Goal: Information Seeking & Learning: Learn about a topic

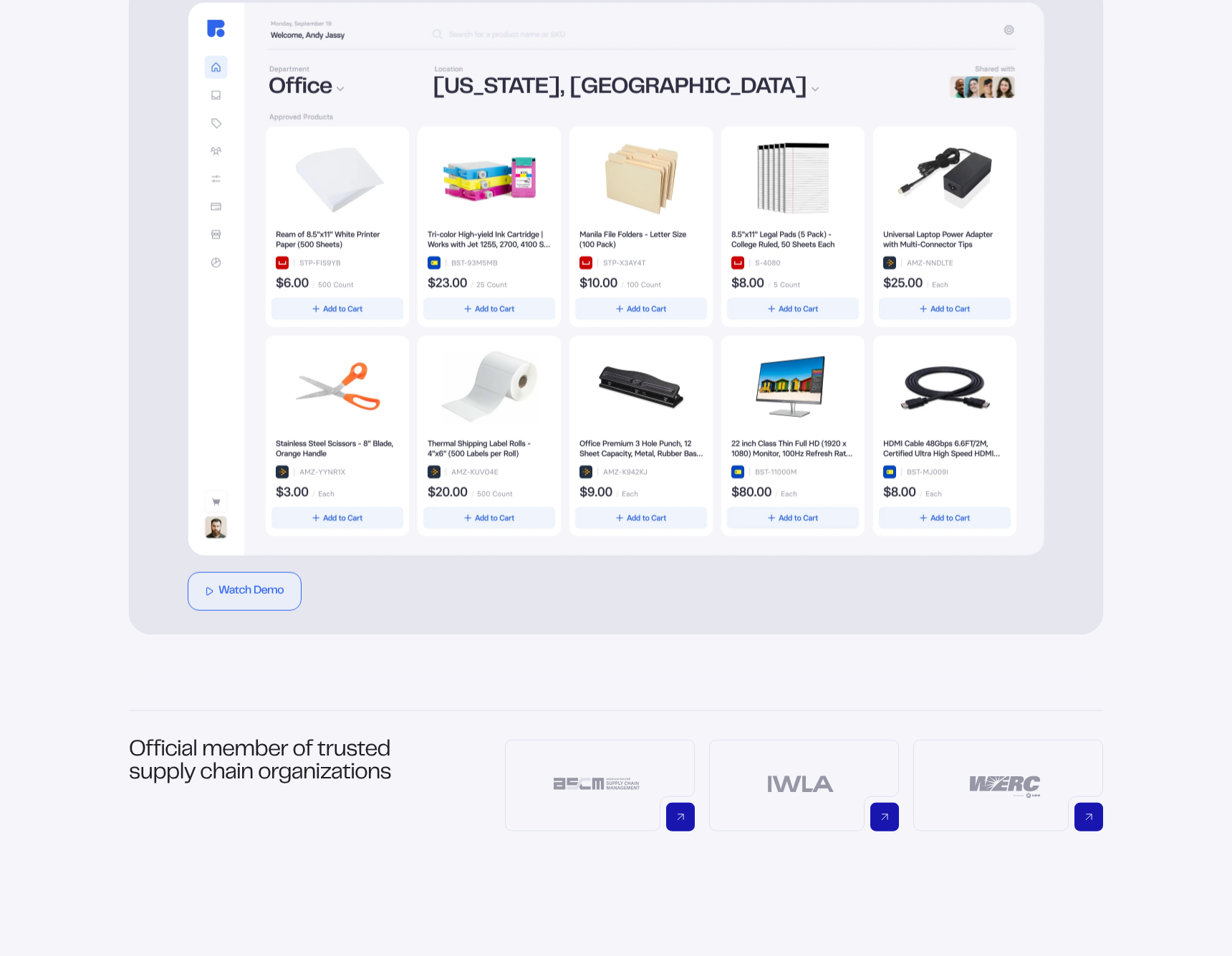
scroll to position [521, 0]
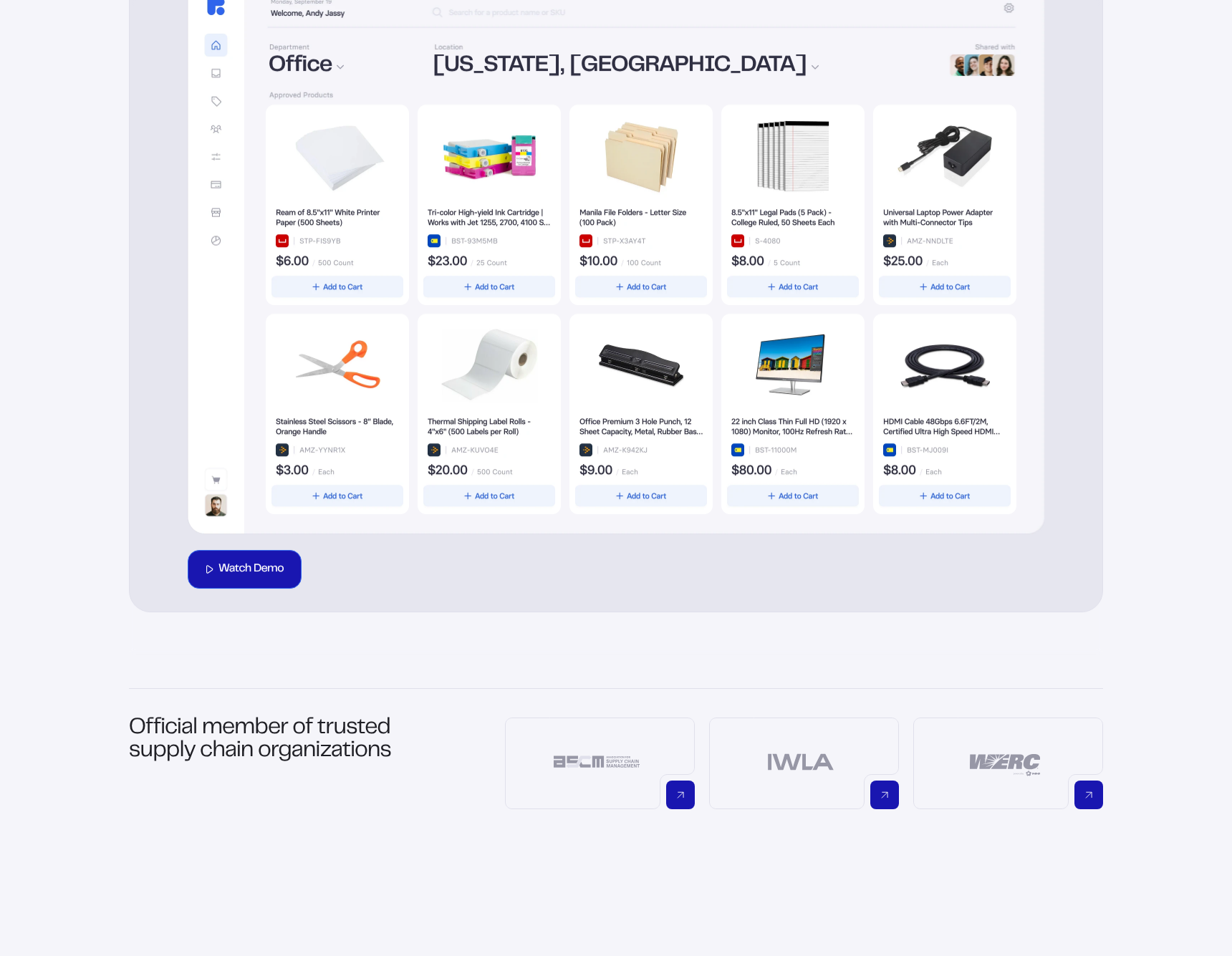
click at [265, 579] on div "Watch Demo" at bounding box center [244, 569] width 78 height 26
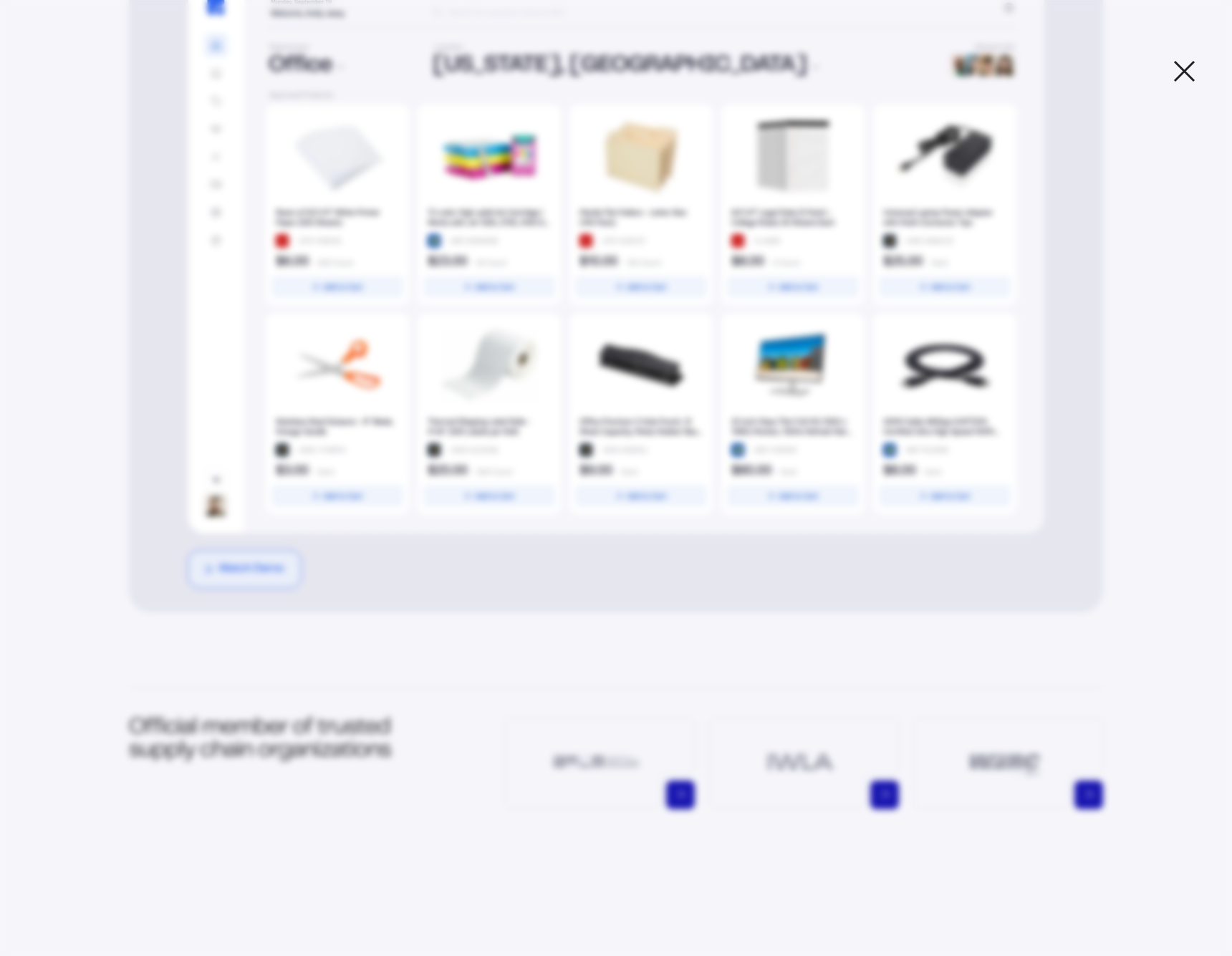
click at [1187, 75] on icon at bounding box center [1184, 71] width 24 height 24
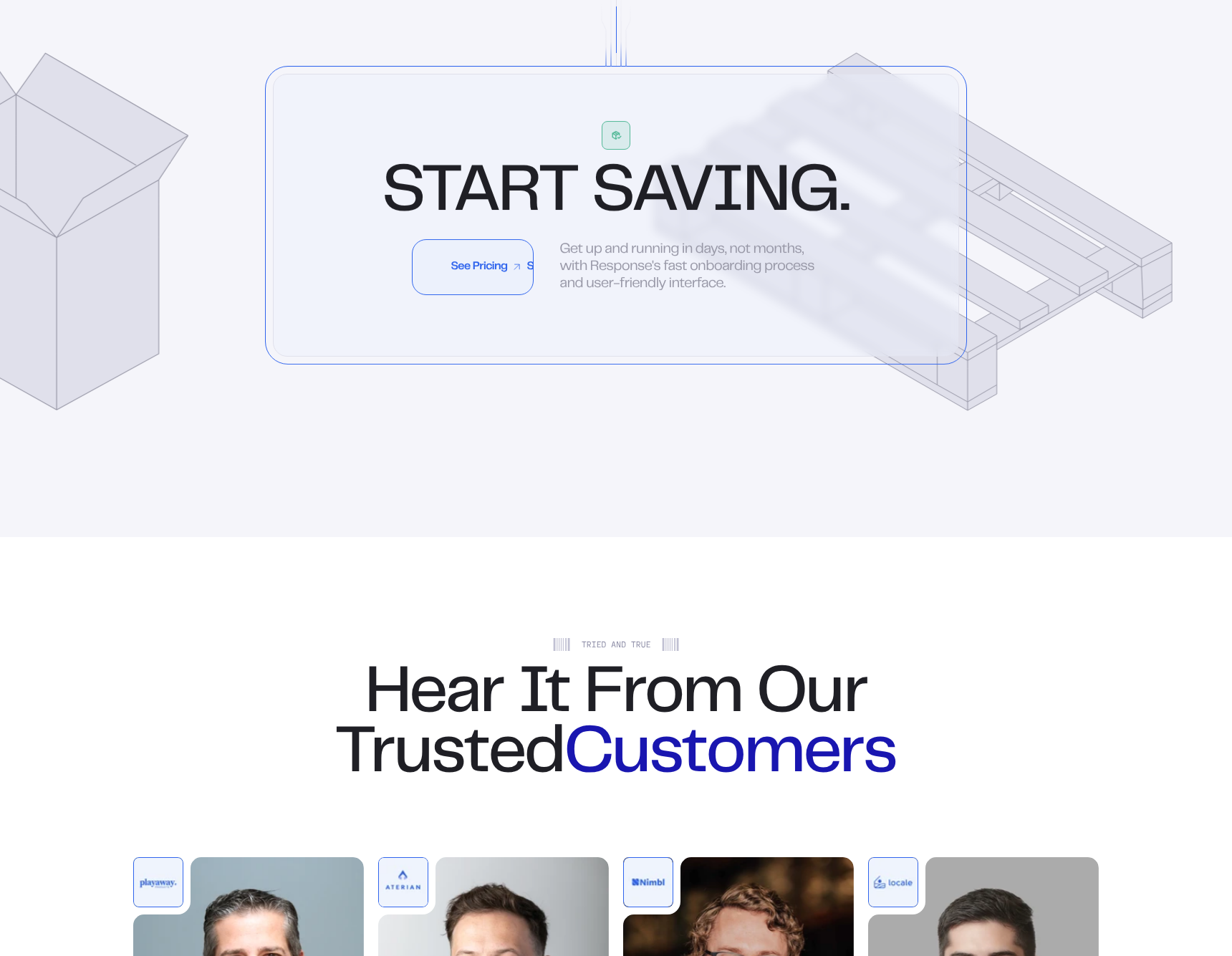
scroll to position [4168, 0]
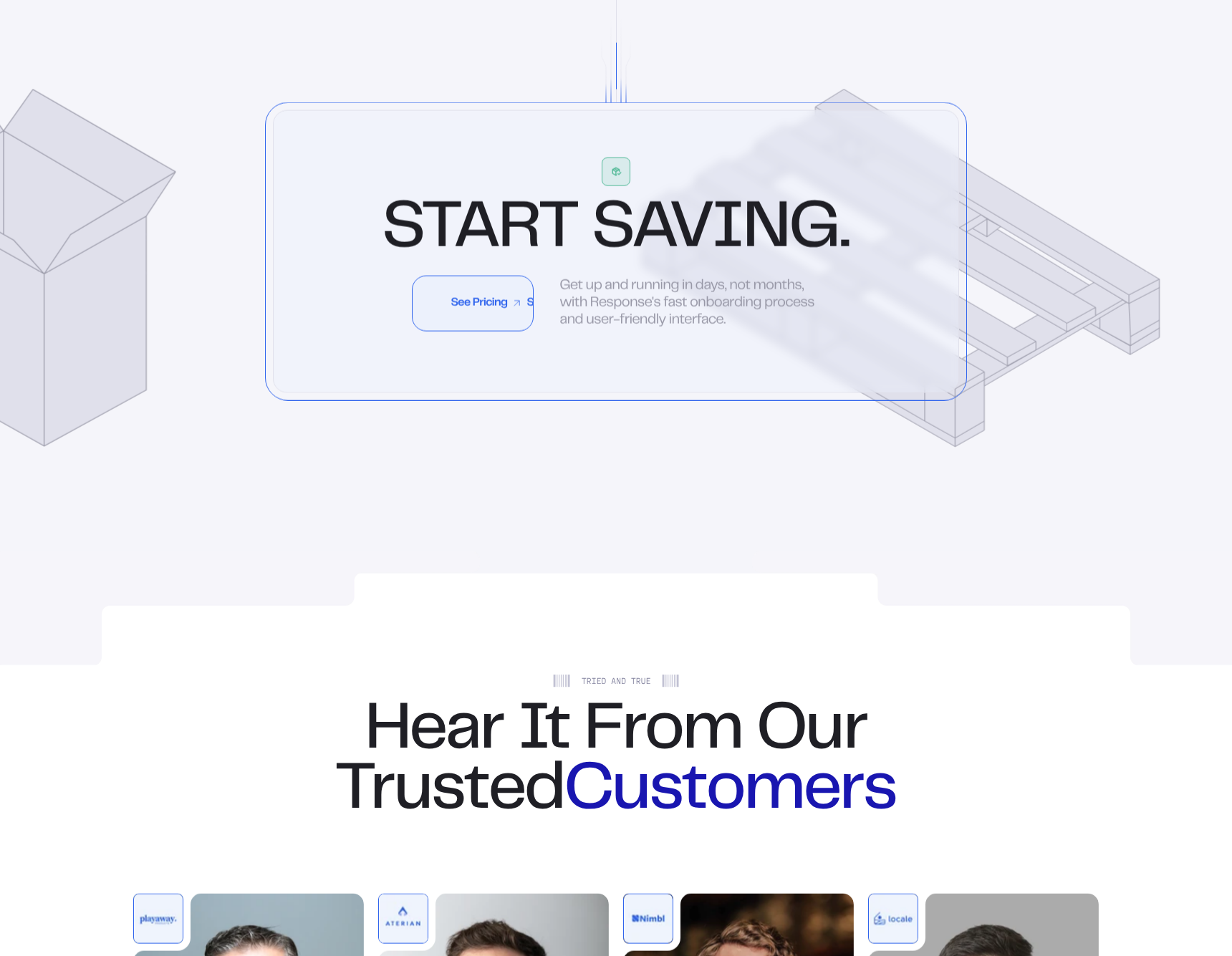
click at [477, 261] on div "Start Saving." at bounding box center [617, 231] width 469 height 61
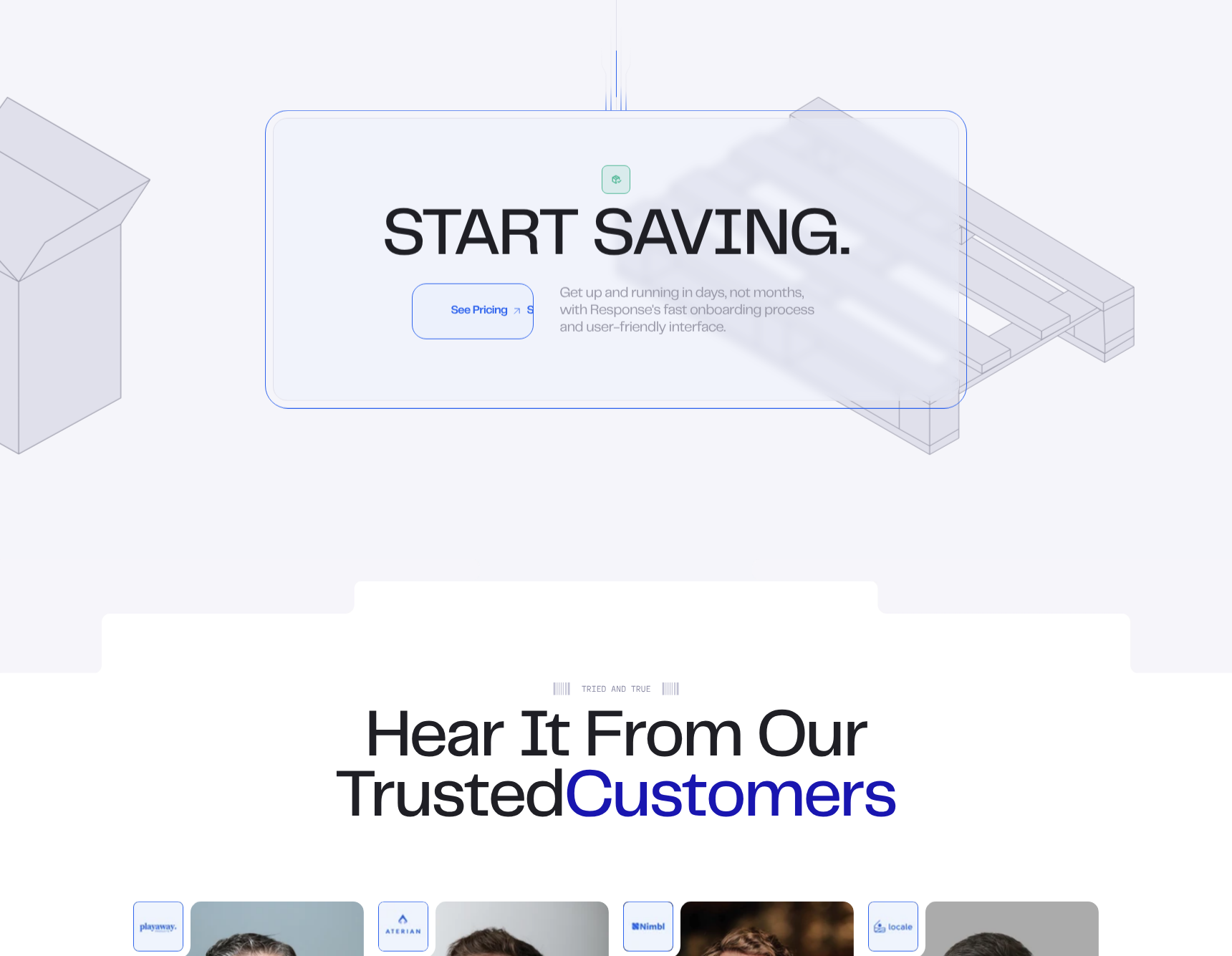
click at [477, 329] on link "See Pricing See Pricing See Pricing See Pricing See Pricing See Pricing See Pri…" at bounding box center [473, 311] width 122 height 56
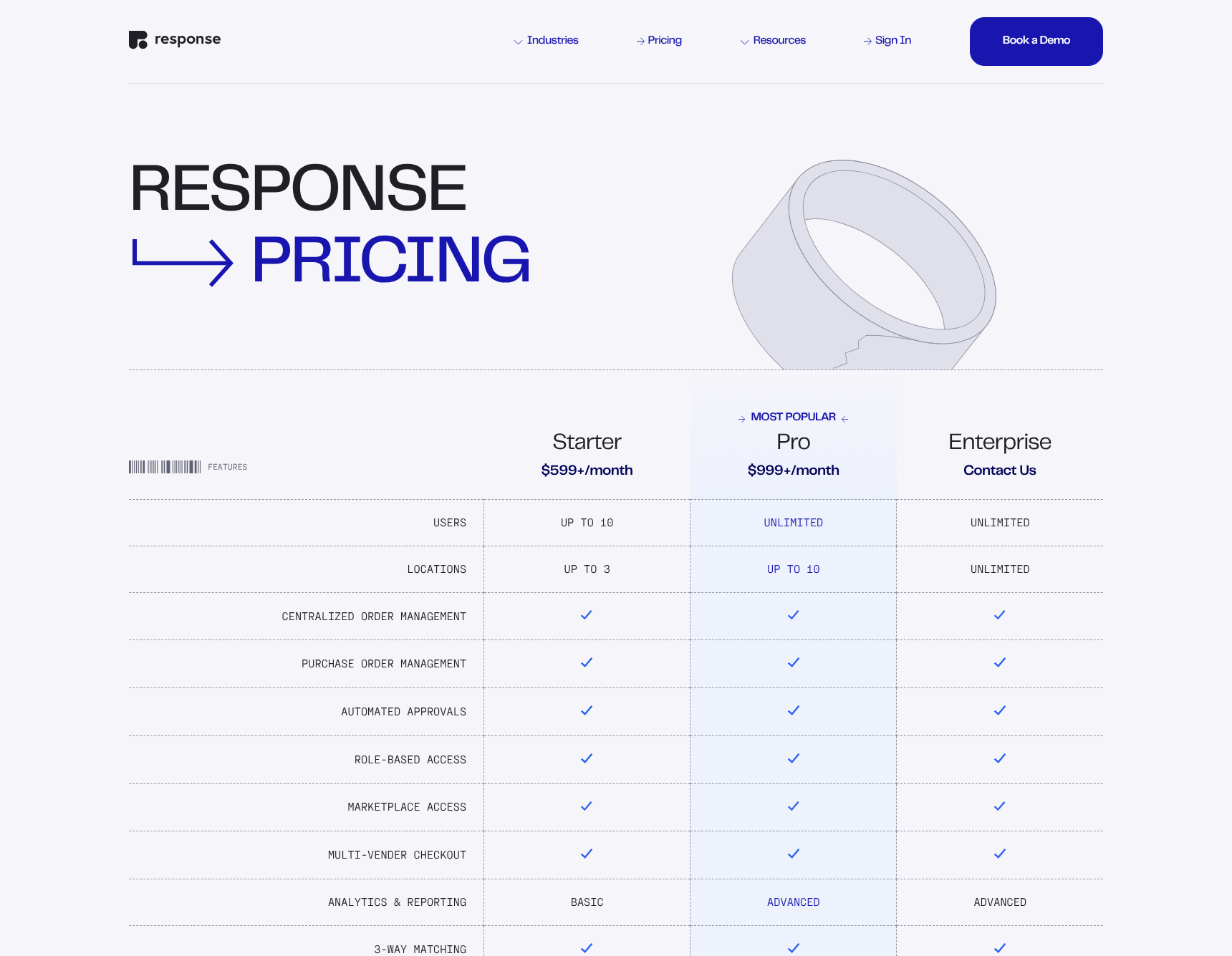
click at [193, 43] on img "Response Home" at bounding box center [175, 40] width 91 height 19
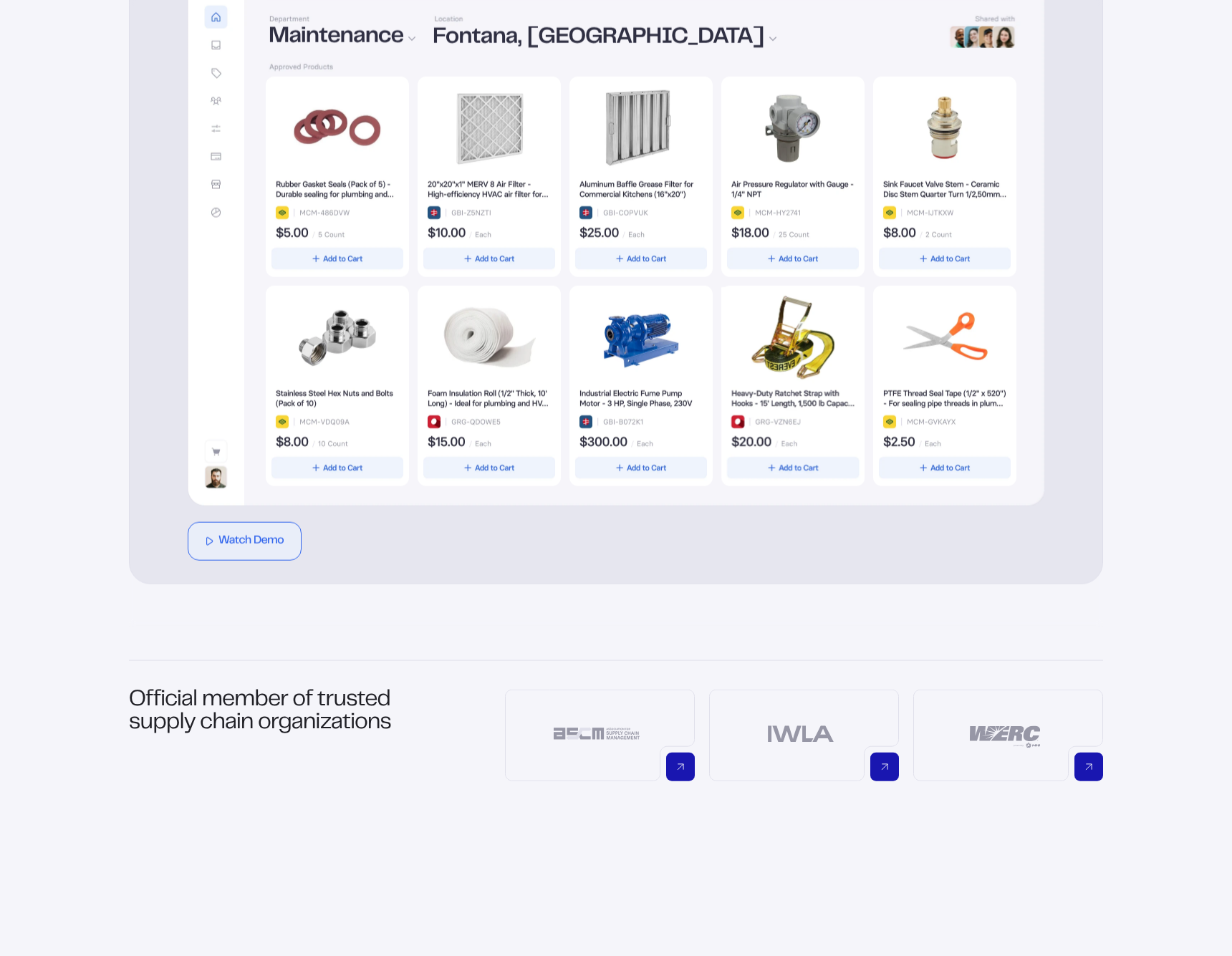
scroll to position [384, 0]
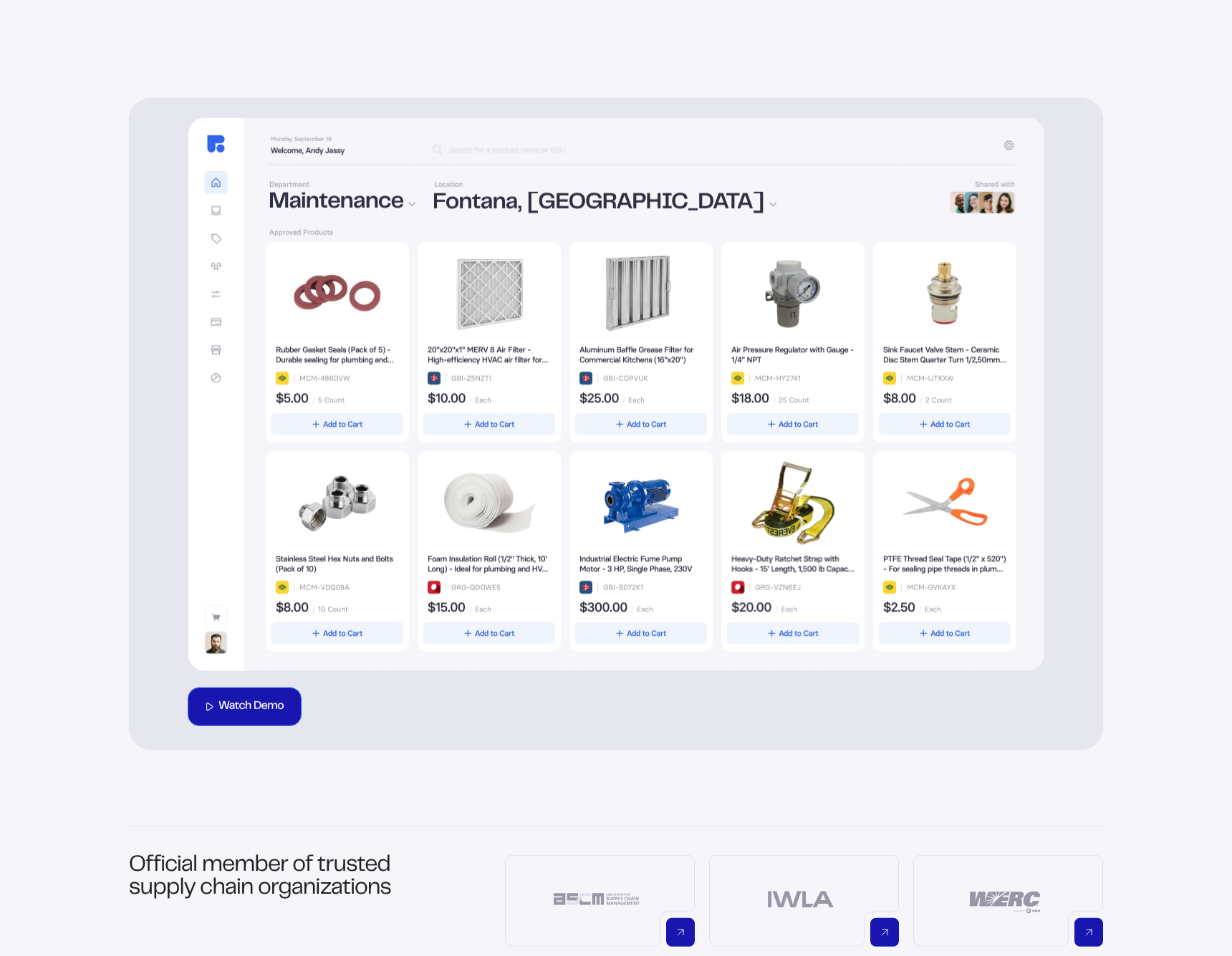
click at [265, 697] on div "Watch Demo" at bounding box center [244, 706] width 78 height 26
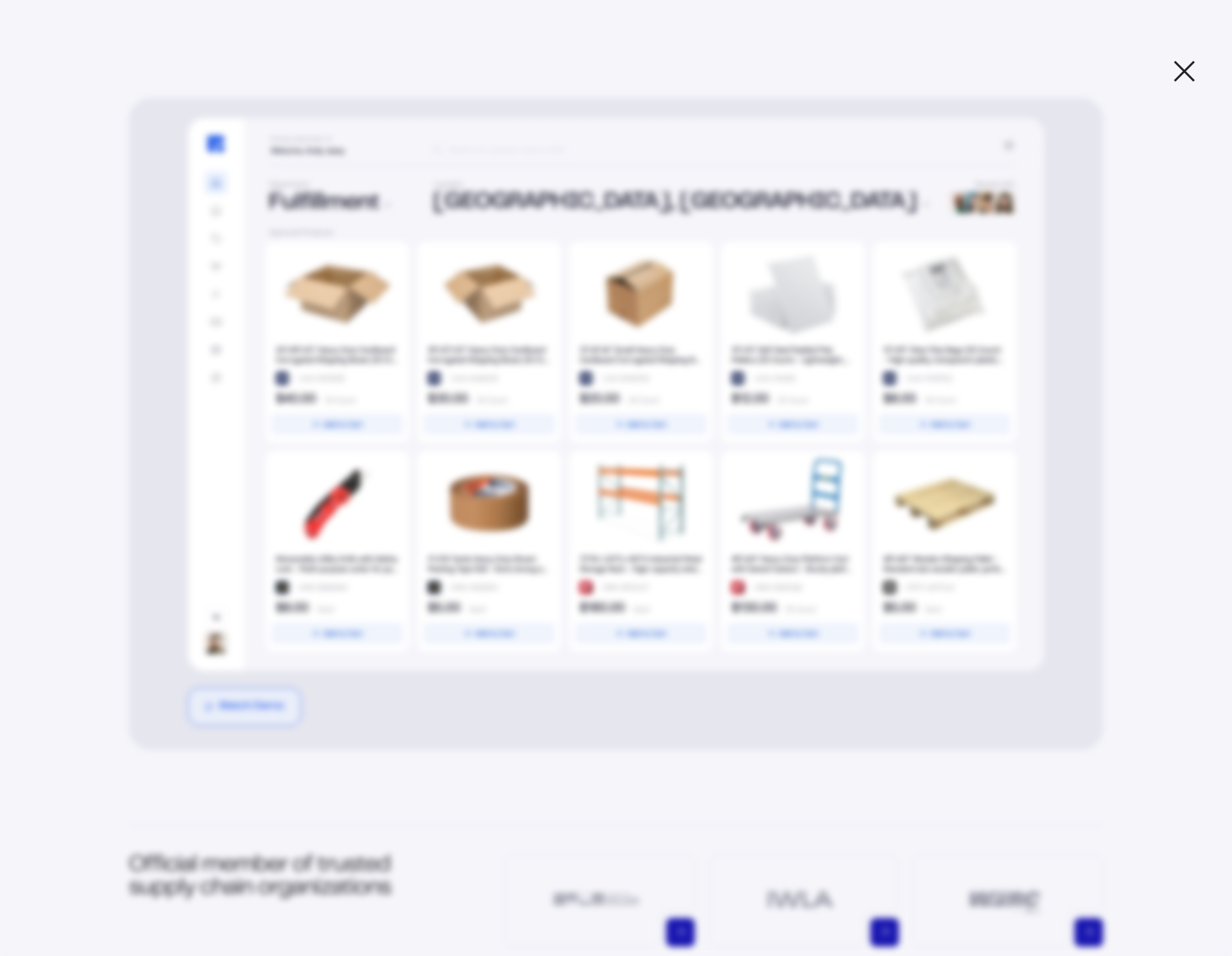
drag, startPoint x: 683, startPoint y: 54, endPoint x: 677, endPoint y: 67, distance: 14.3
click at [683, 54] on div "Response Demo Video A demonstration of Response's products and services." at bounding box center [616, 477] width 1232 height 908
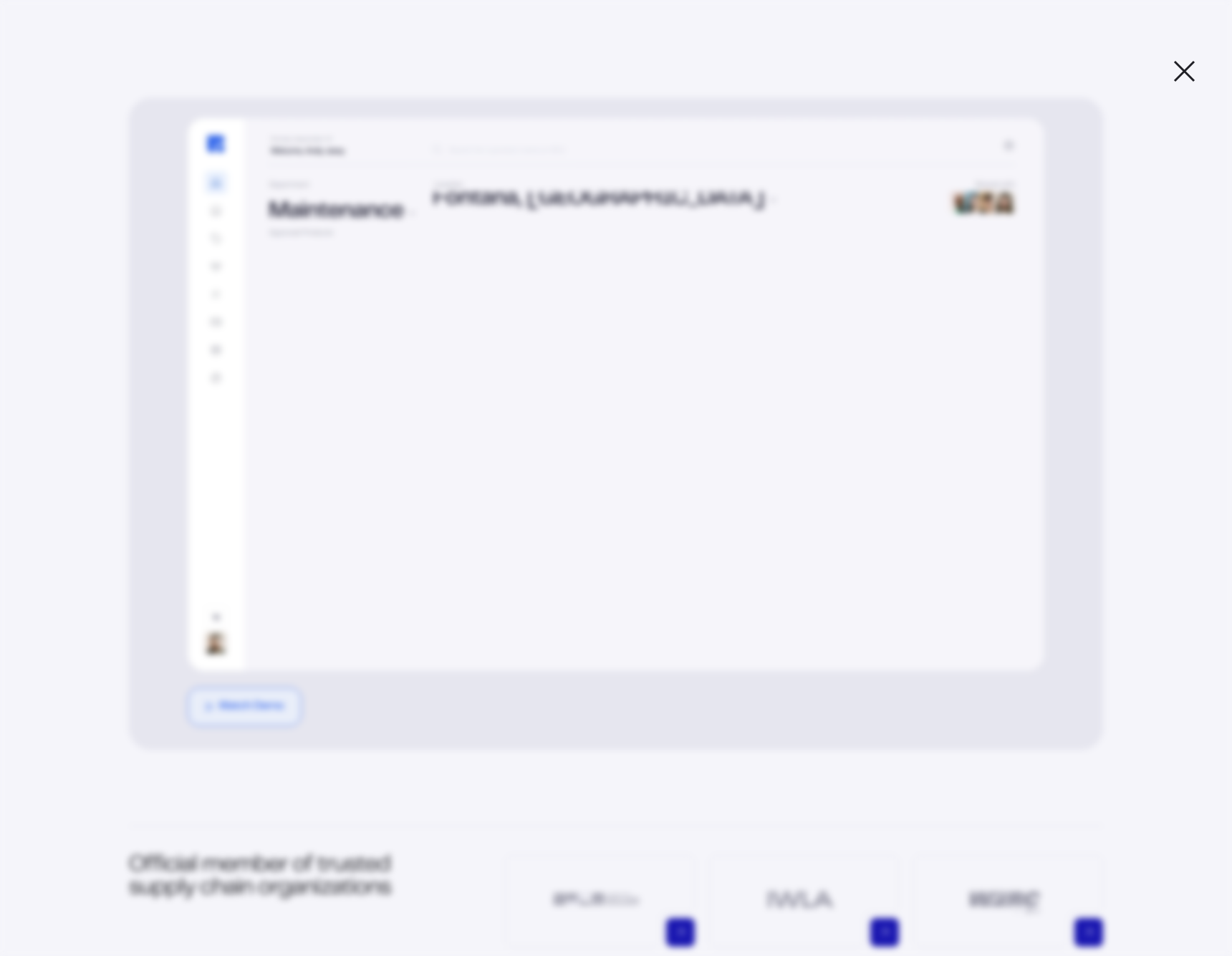
click at [1192, 83] on div "Response Demo Video A demonstration of Response's products and services." at bounding box center [616, 477] width 1232 height 908
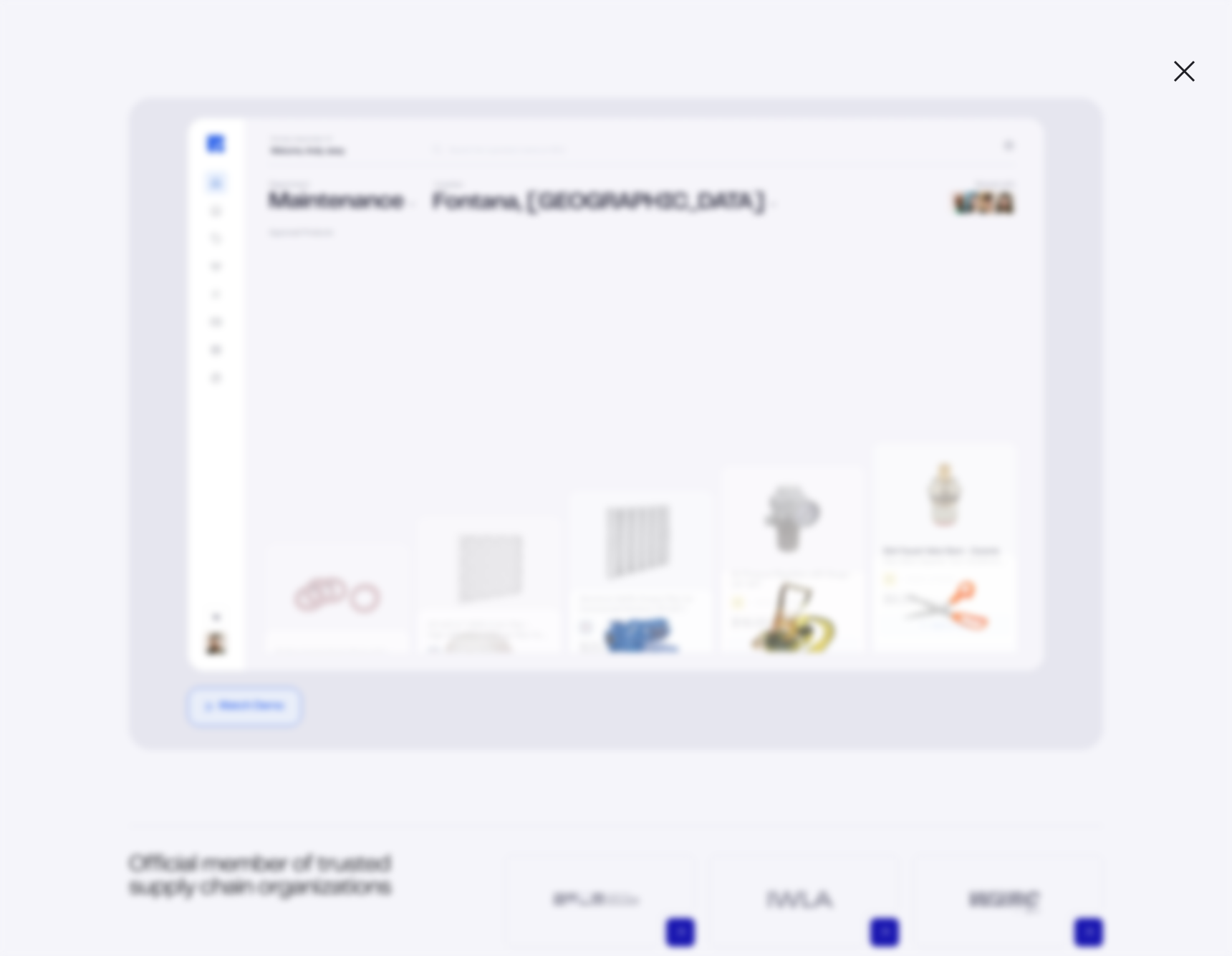
click at [1173, 72] on icon at bounding box center [1184, 71] width 24 height 24
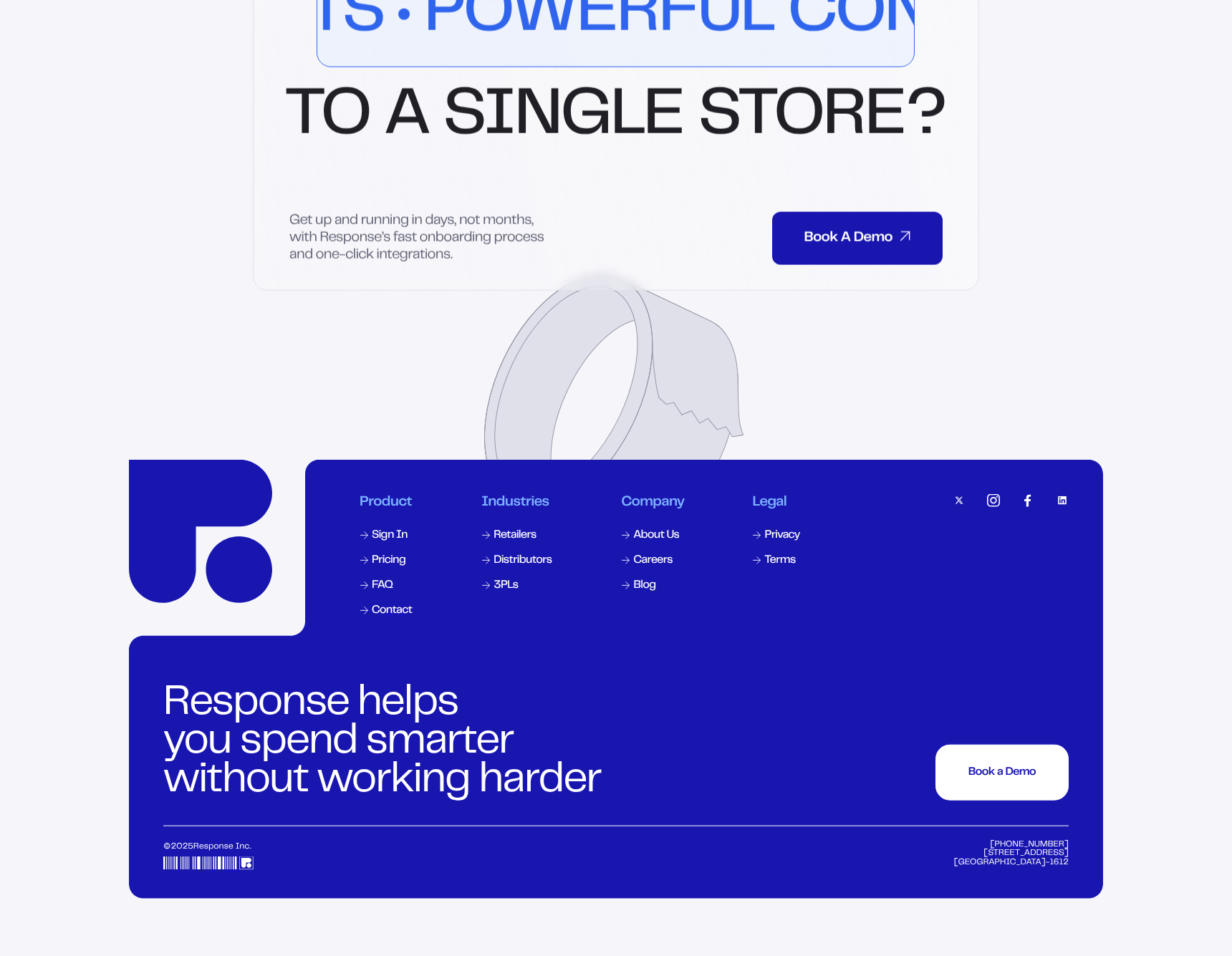
scroll to position [6572, 0]
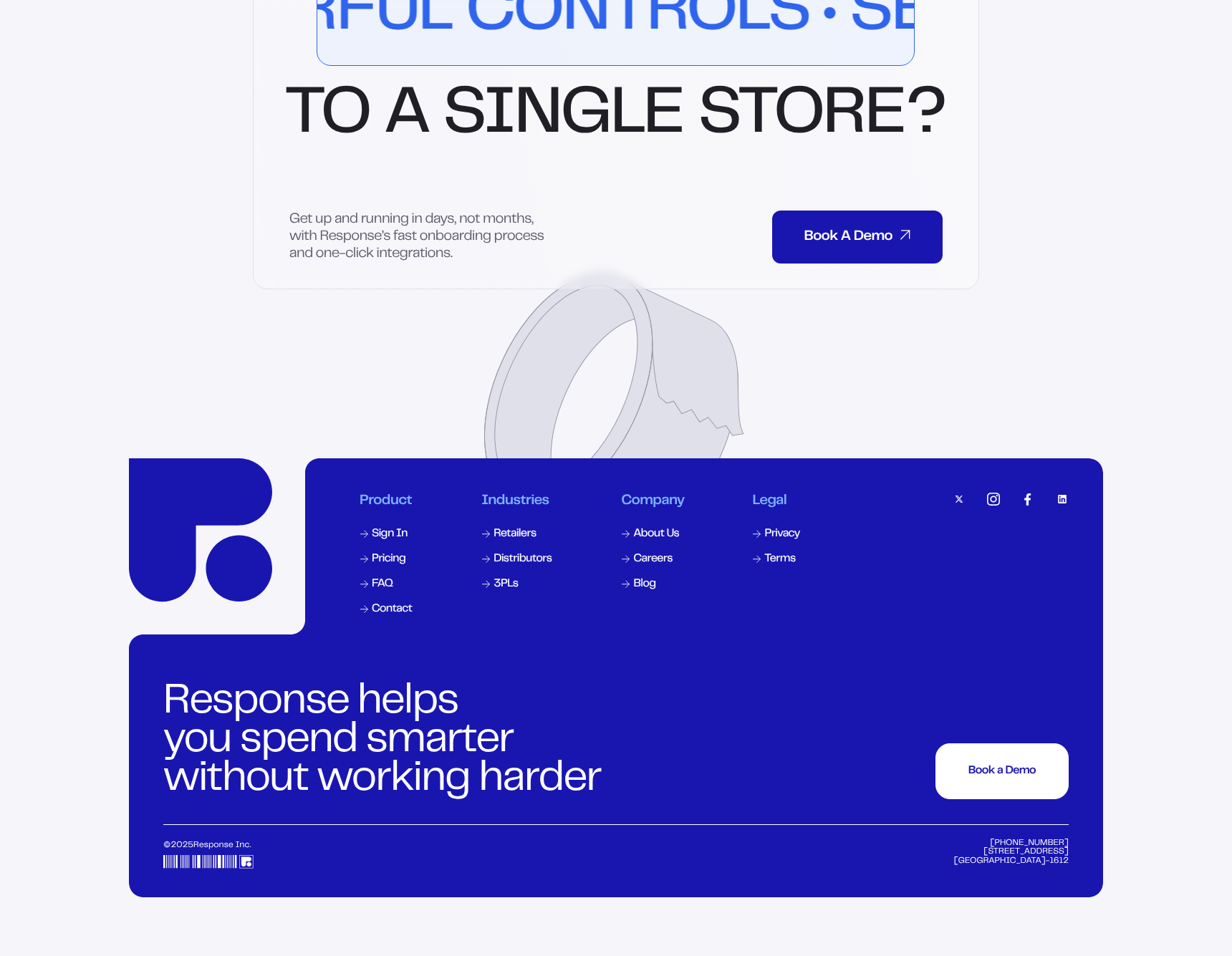
click at [1052, 524] on div at bounding box center [1010, 554] width 116 height 124
click at [1059, 506] on img at bounding box center [1062, 499] width 13 height 13
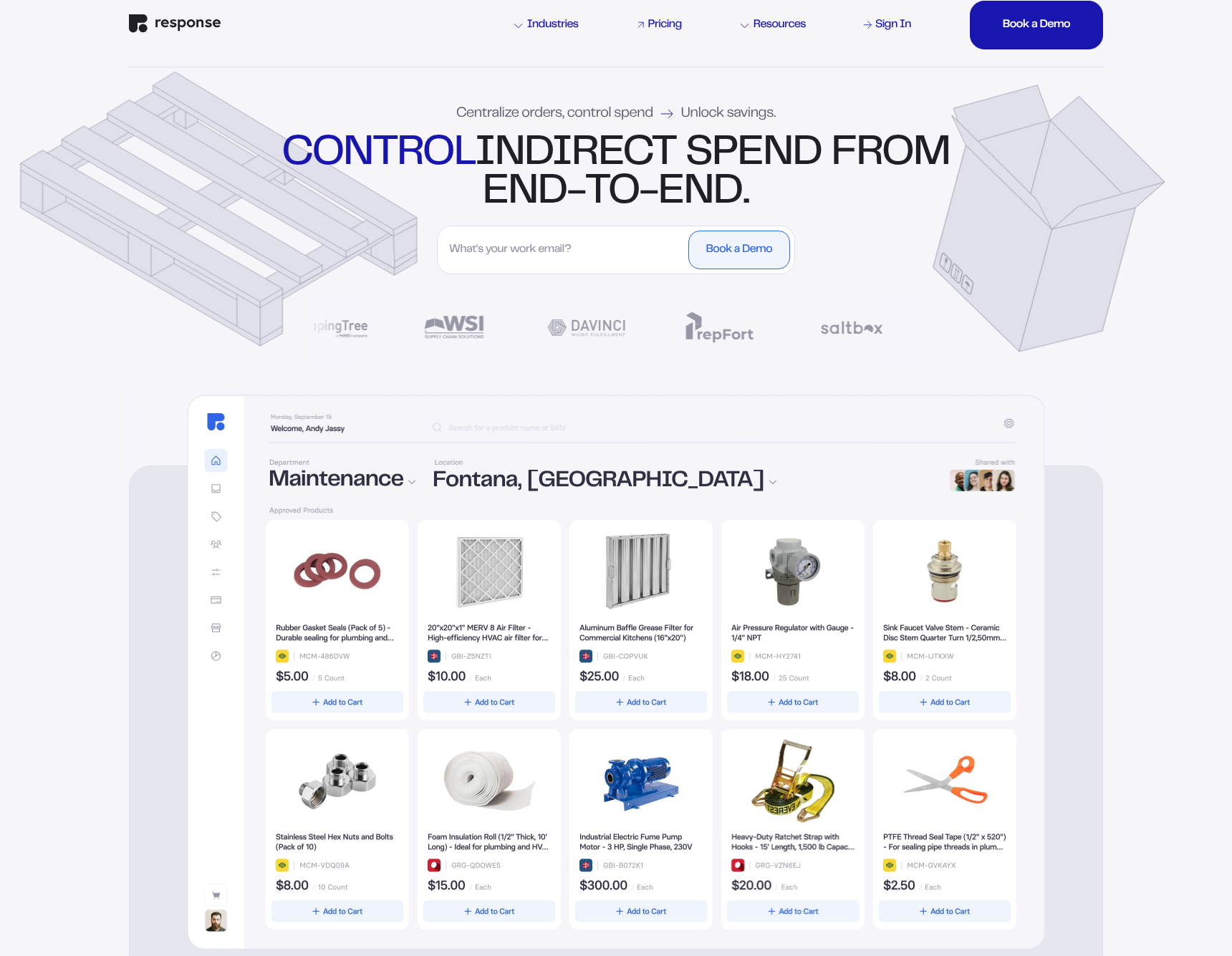
scroll to position [0, 0]
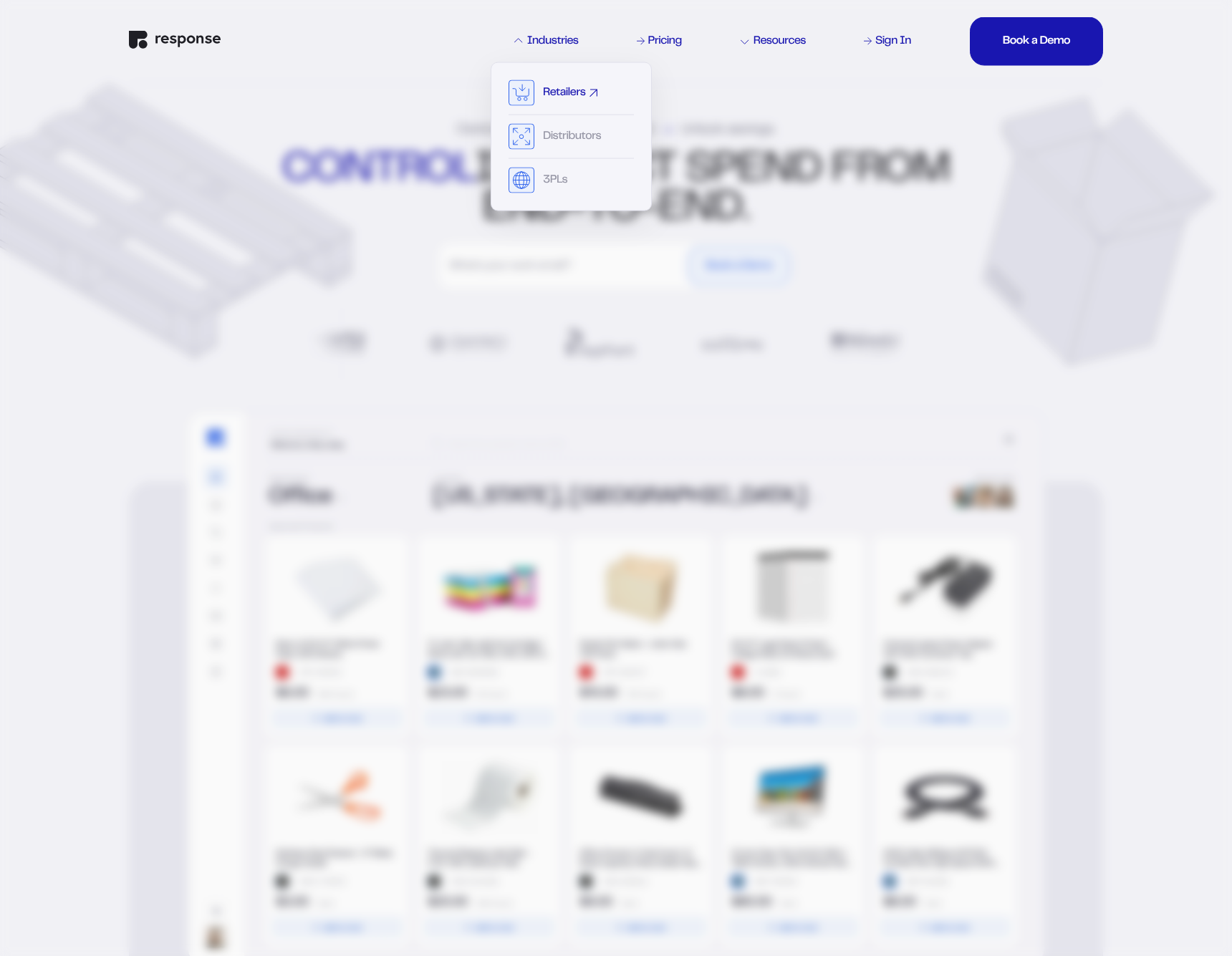
click at [556, 98] on div "Retailers" at bounding box center [564, 93] width 43 height 12
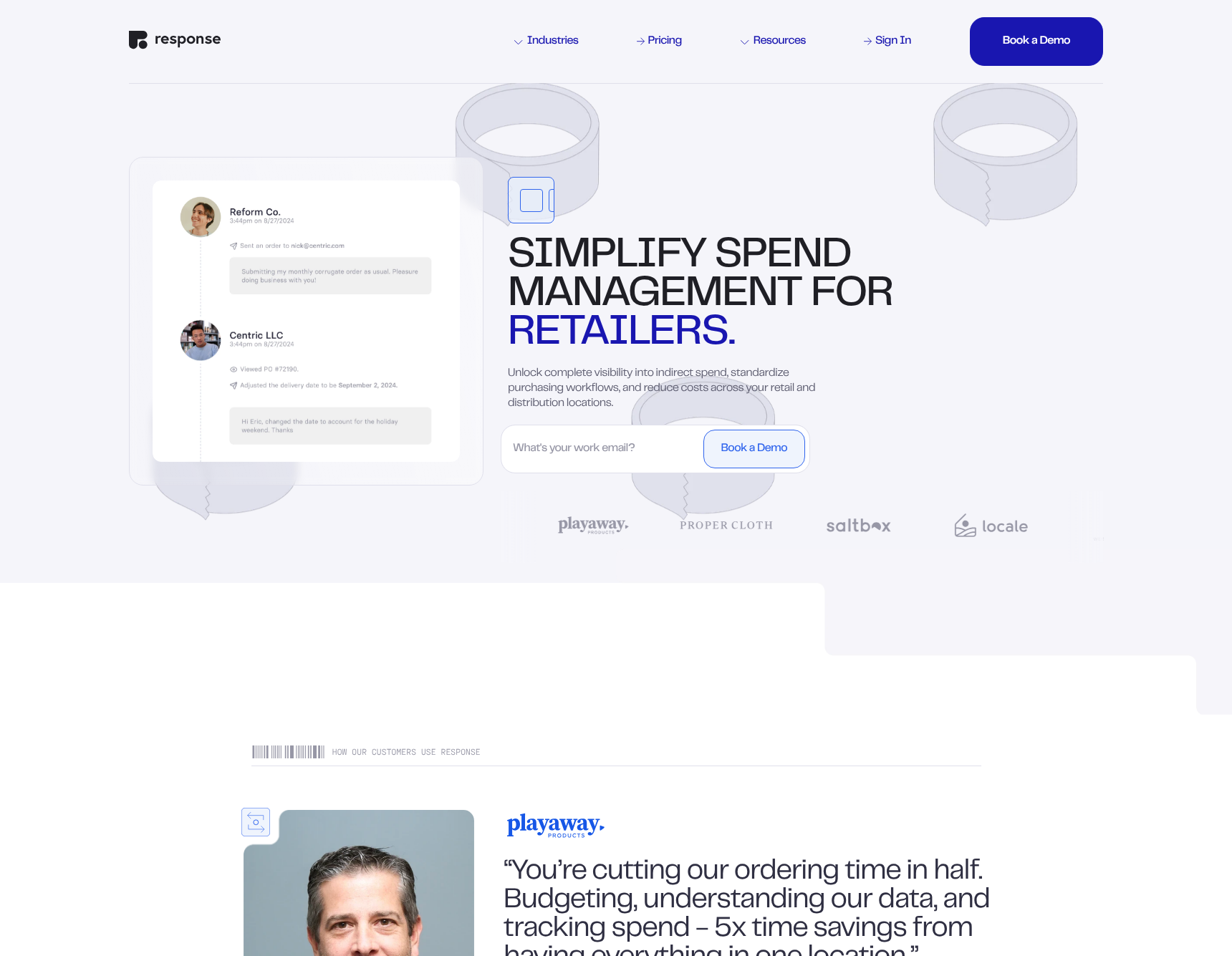
click at [169, 39] on img "Response Home" at bounding box center [175, 39] width 91 height 19
